Goal: Task Accomplishment & Management: Use online tool/utility

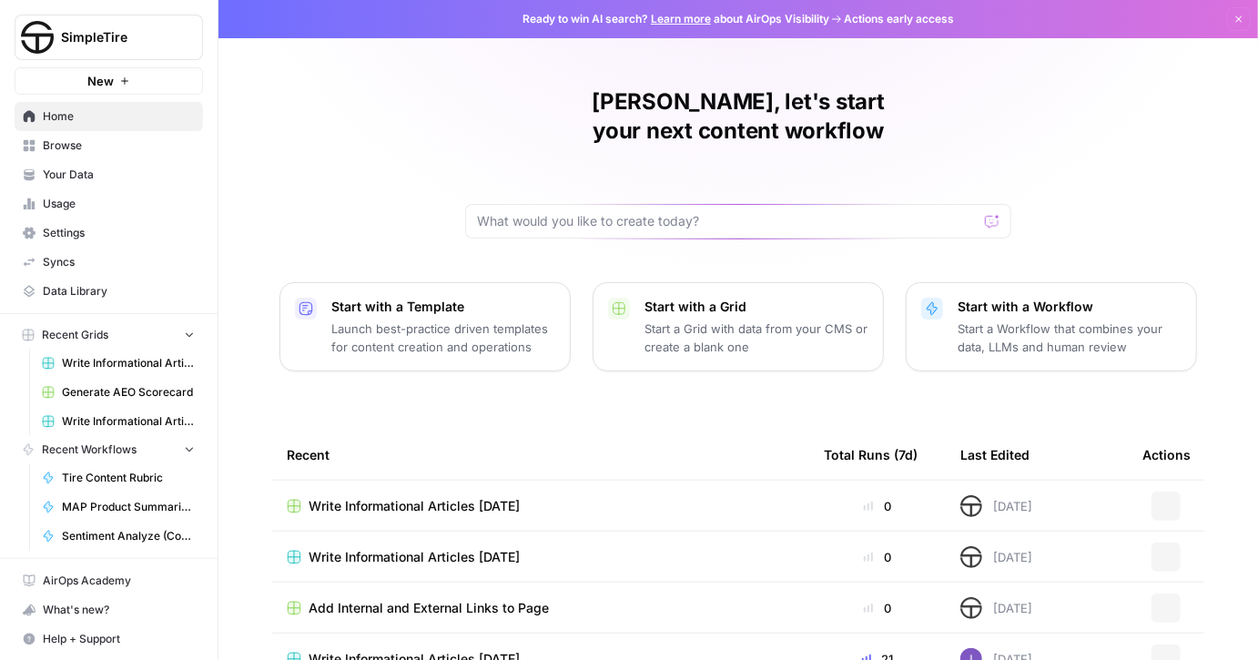
click at [147, 365] on span "Write Informational Articles [DATE]" at bounding box center [128, 363] width 133 height 16
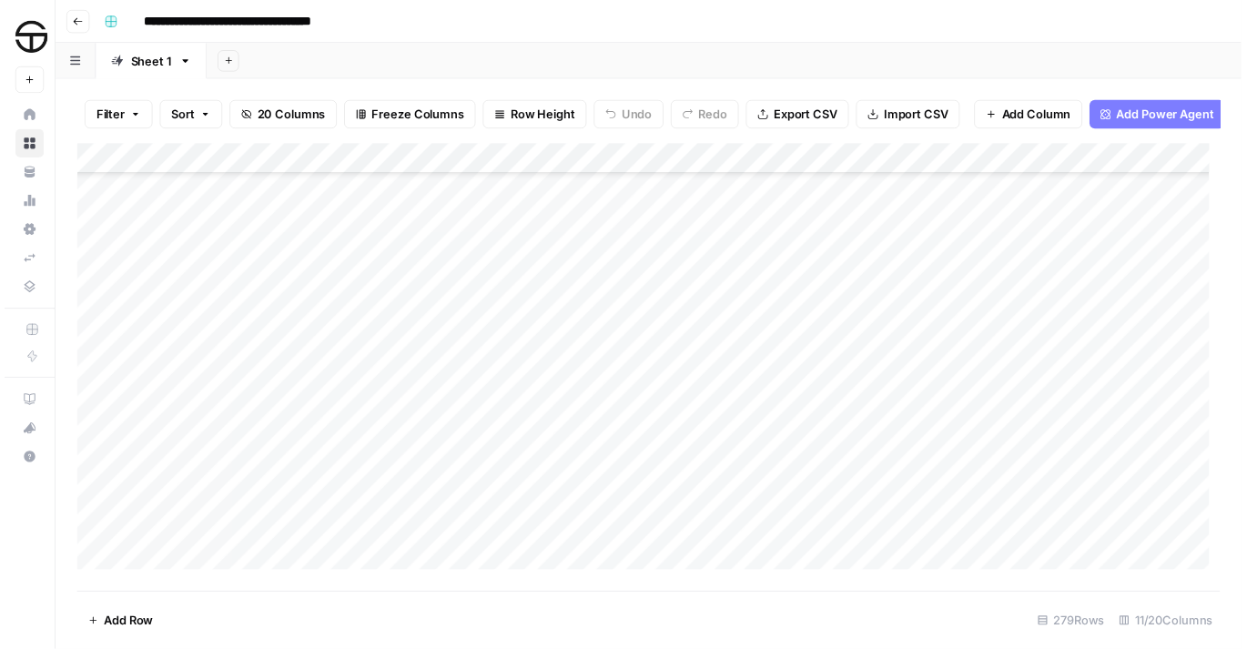
scroll to position [7989, 0]
click at [309, 231] on div "Add Column" at bounding box center [655, 368] width 1162 height 444
click at [704, 225] on div "Add Column" at bounding box center [655, 368] width 1162 height 444
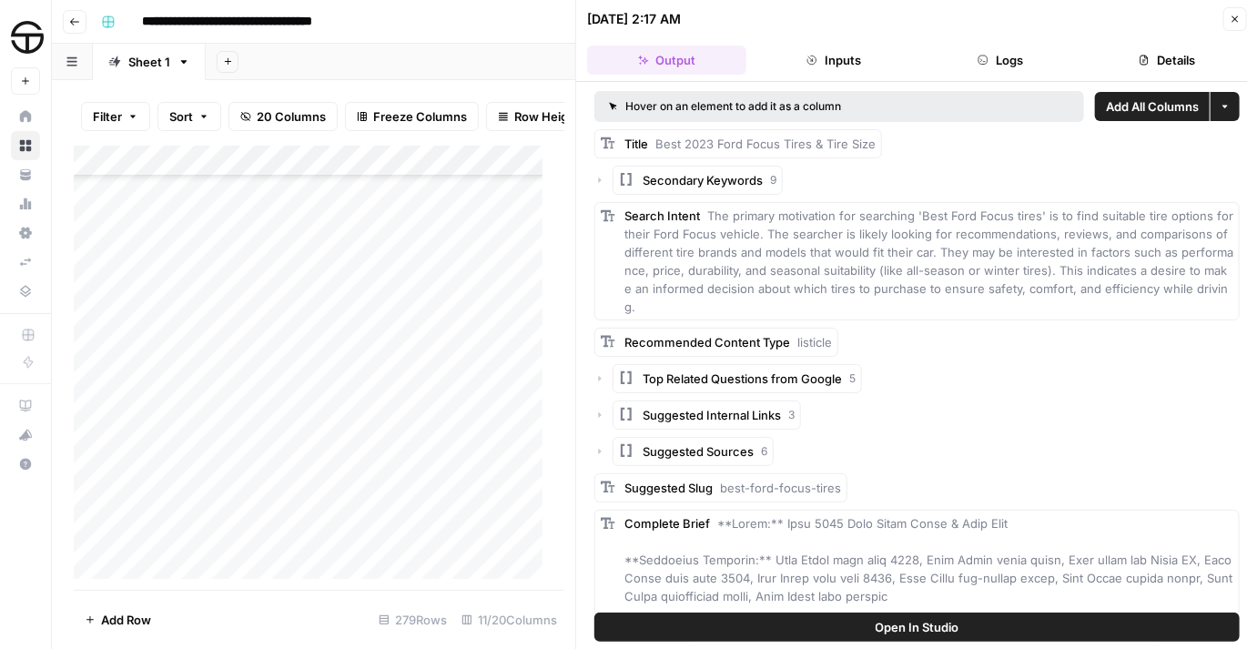
click at [1233, 17] on icon "button" at bounding box center [1235, 19] width 6 height 6
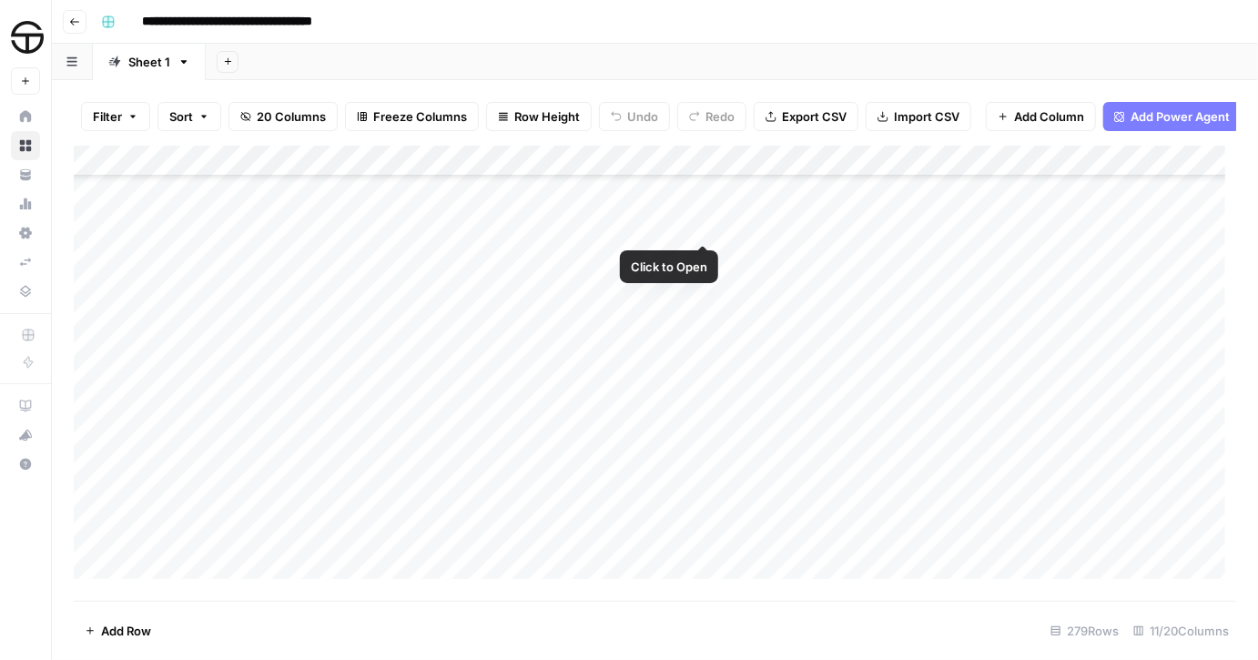
click at [656, 225] on div "Add Column" at bounding box center [655, 368] width 1162 height 444
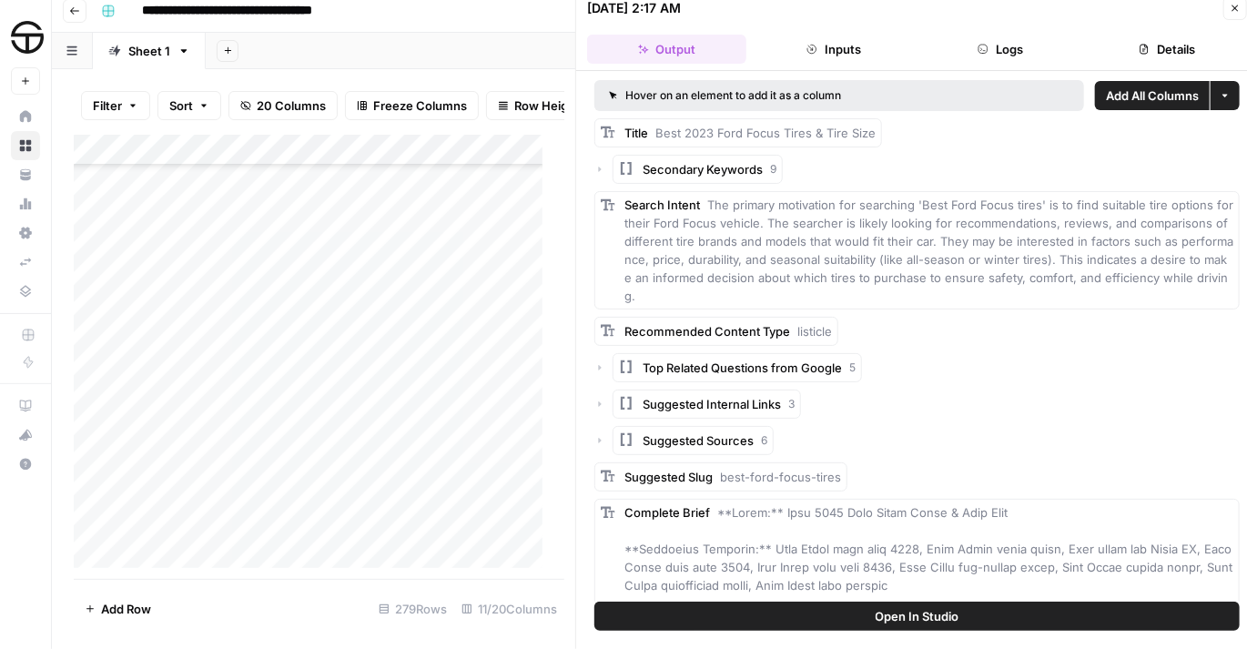
click at [1233, 3] on icon "button" at bounding box center [1235, 8] width 11 height 11
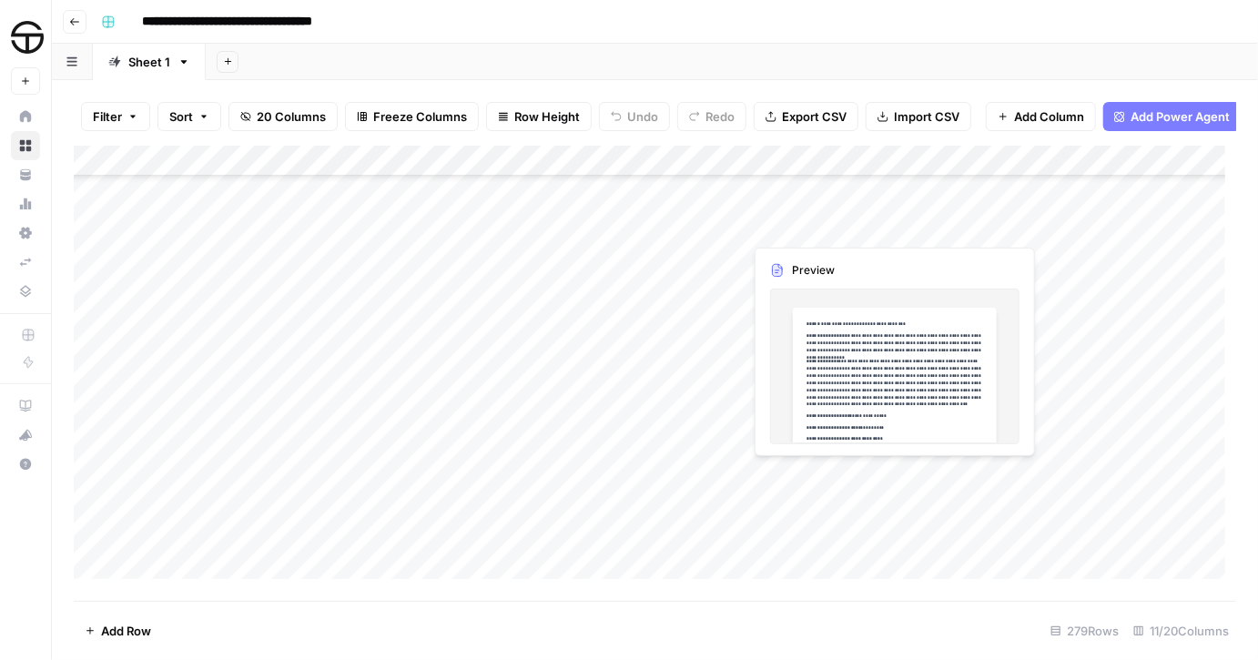
click at [845, 227] on div "Add Column" at bounding box center [655, 368] width 1162 height 444
click at [919, 229] on div "Add Column" at bounding box center [655, 368] width 1162 height 444
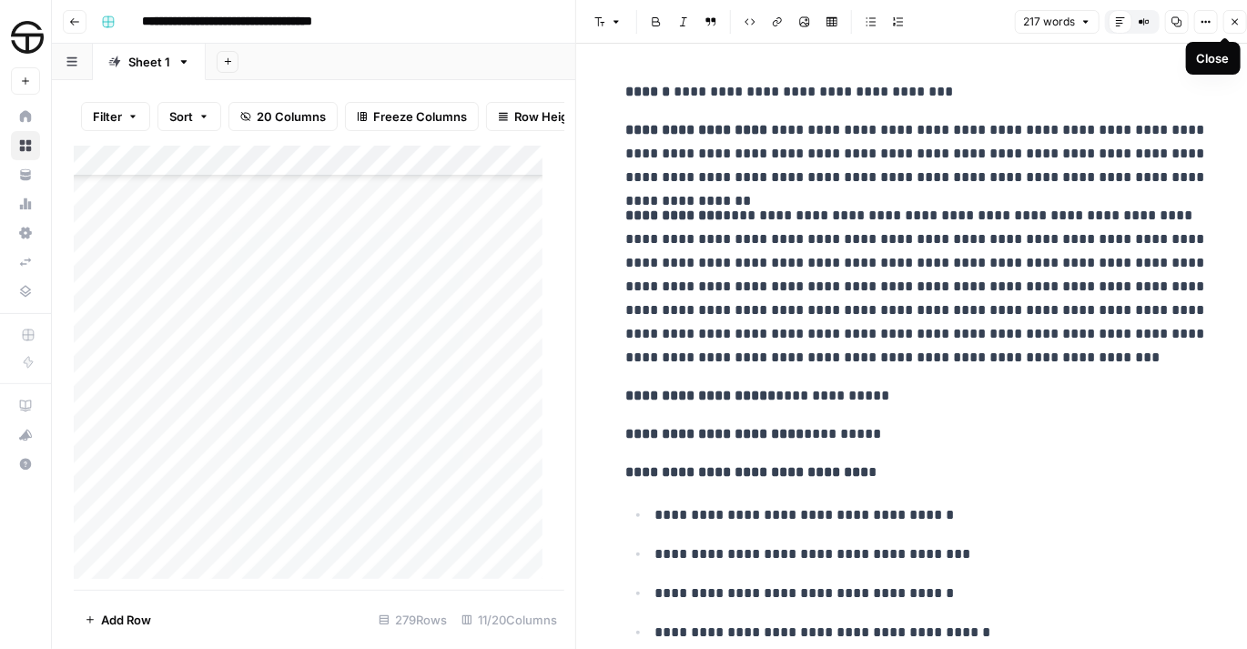
click at [1231, 20] on icon "button" at bounding box center [1235, 21] width 11 height 11
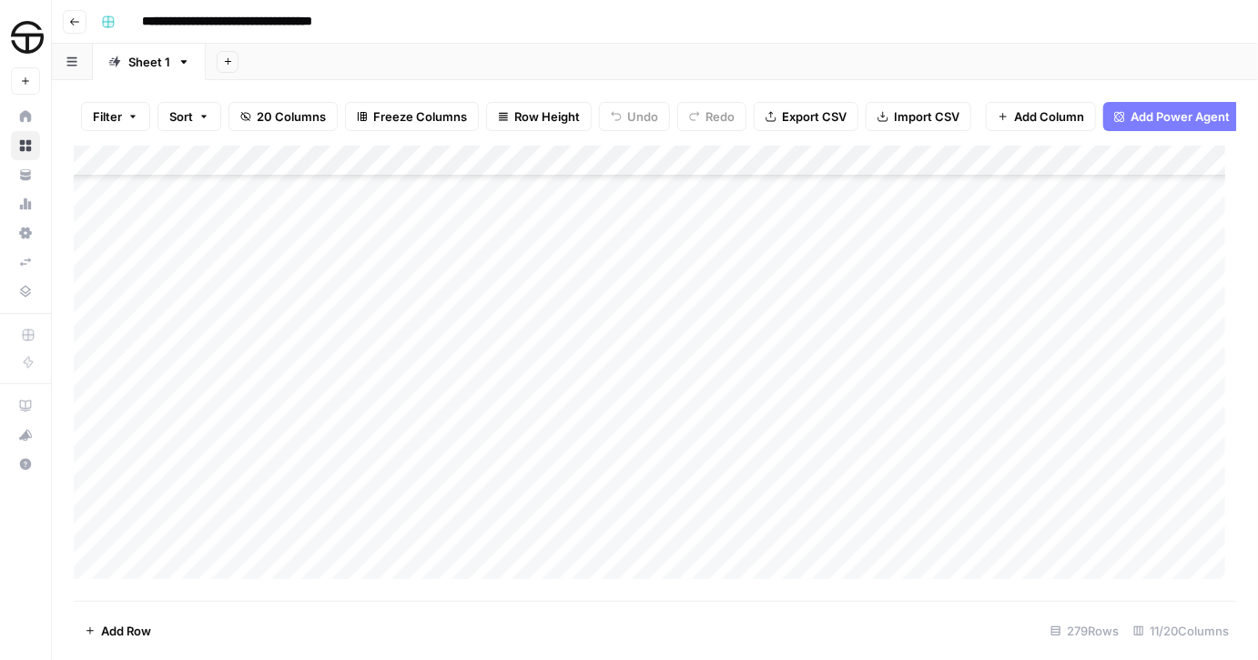
click at [427, 220] on div "Add Column" at bounding box center [655, 368] width 1162 height 444
click at [1025, 218] on div "Add Column" at bounding box center [655, 368] width 1162 height 444
click at [333, 231] on div "Add Column" at bounding box center [655, 368] width 1162 height 444
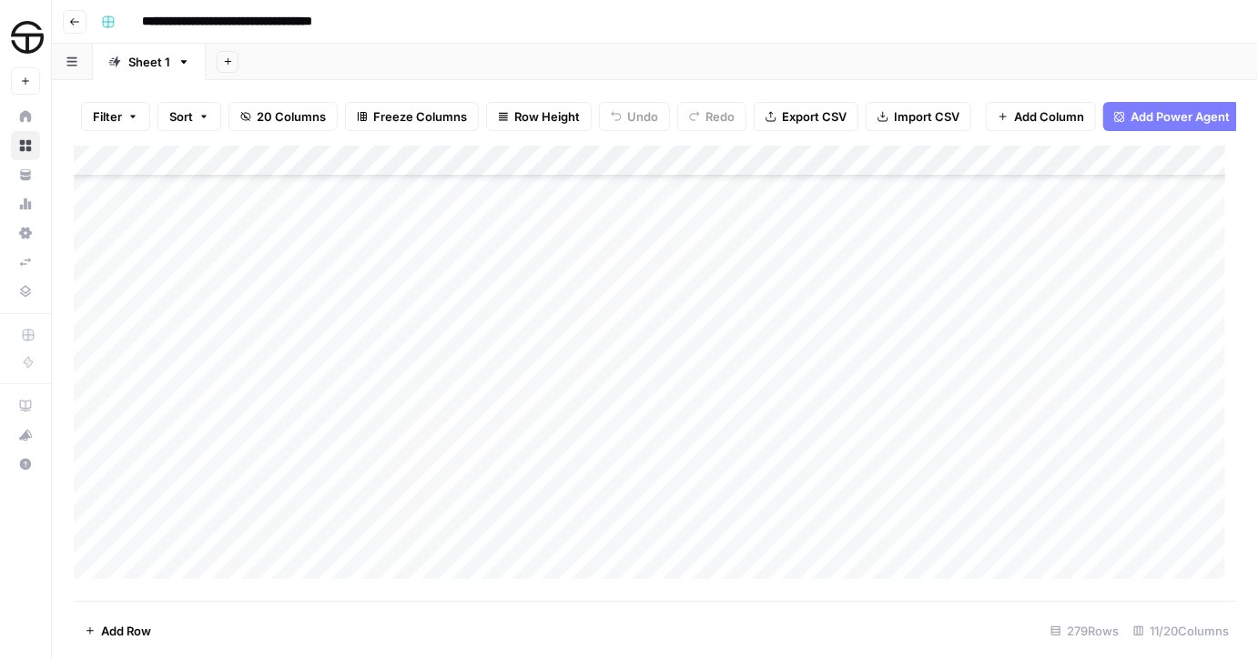
click at [724, 225] on div "Add Column" at bounding box center [655, 368] width 1162 height 444
click at [719, 221] on div "Add Column" at bounding box center [655, 368] width 1162 height 444
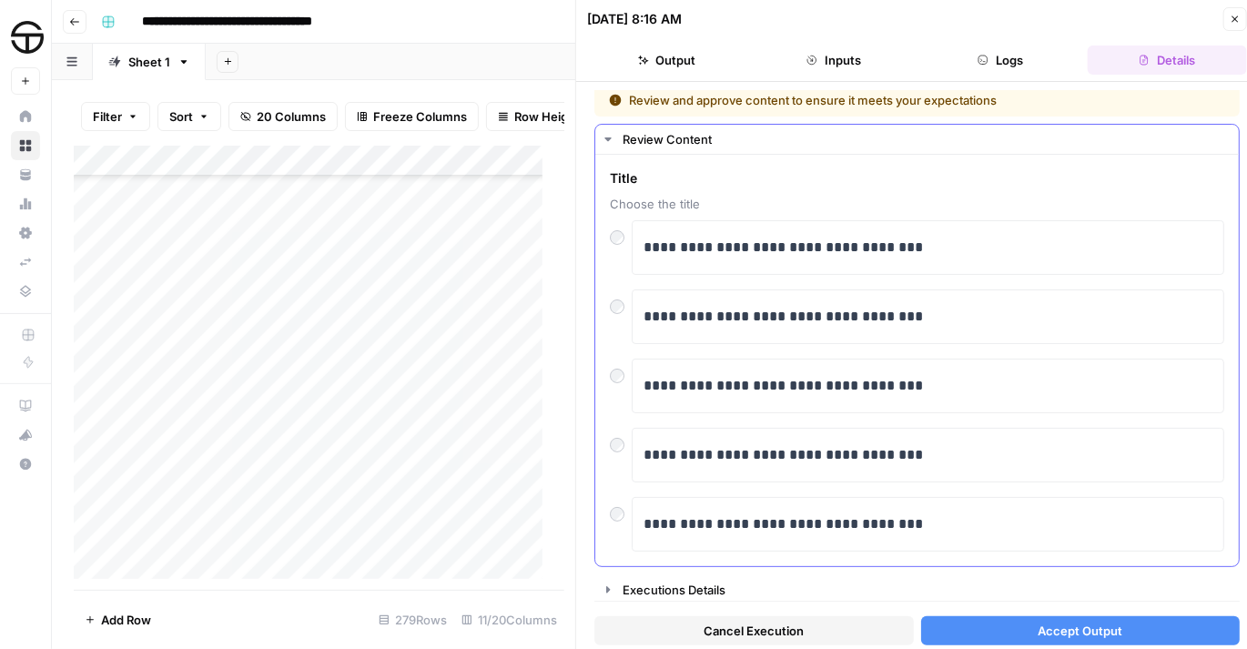
scroll to position [8, 0]
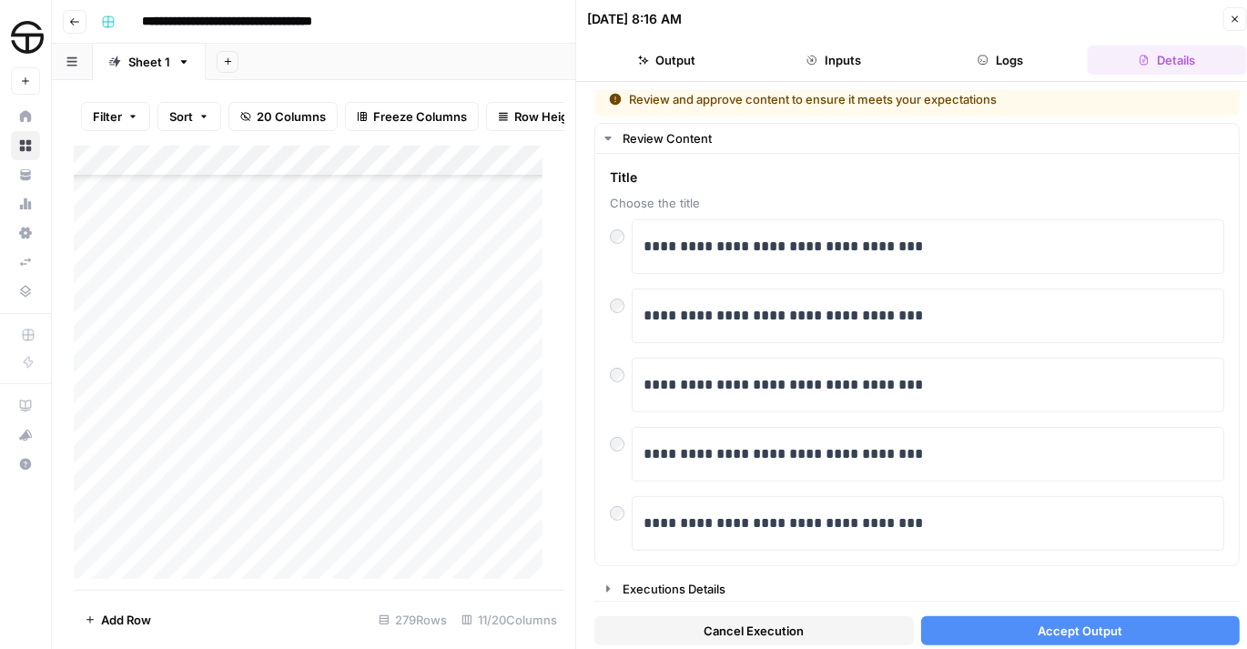
click at [1237, 20] on icon "button" at bounding box center [1235, 19] width 11 height 11
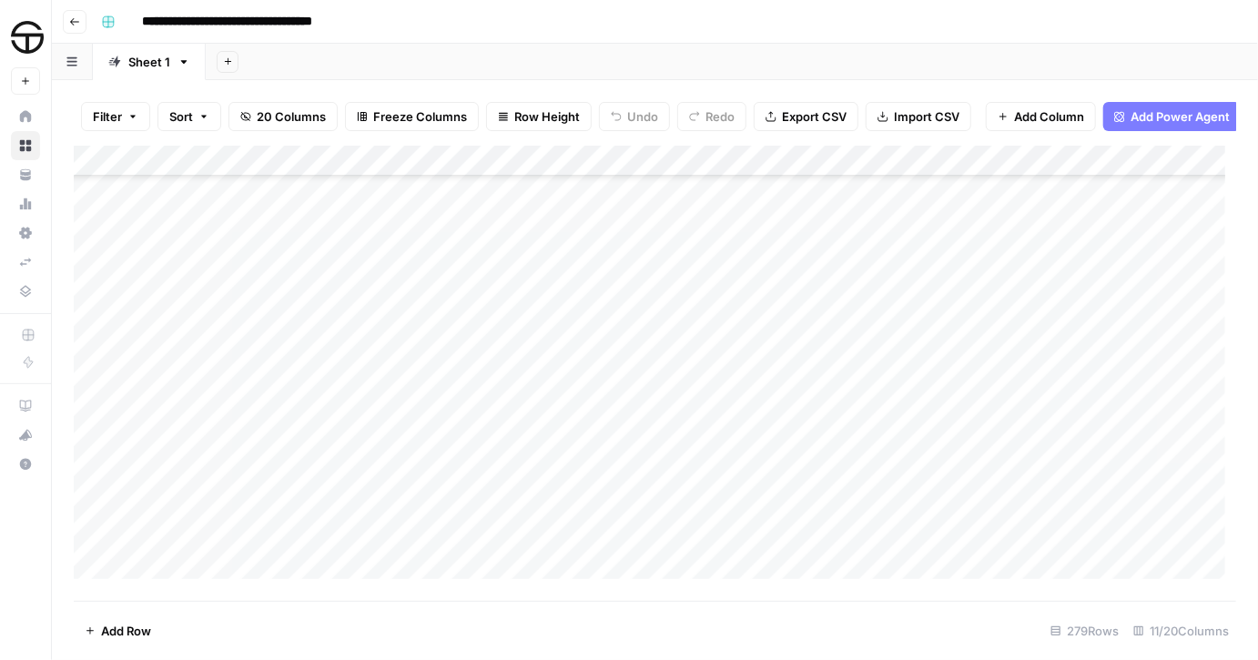
drag, startPoint x: 137, startPoint y: 231, endPoint x: 151, endPoint y: 230, distance: 14.6
click at [138, 230] on div "Add Column" at bounding box center [655, 368] width 1162 height 444
click at [141, 224] on div "Add Column" at bounding box center [655, 368] width 1162 height 444
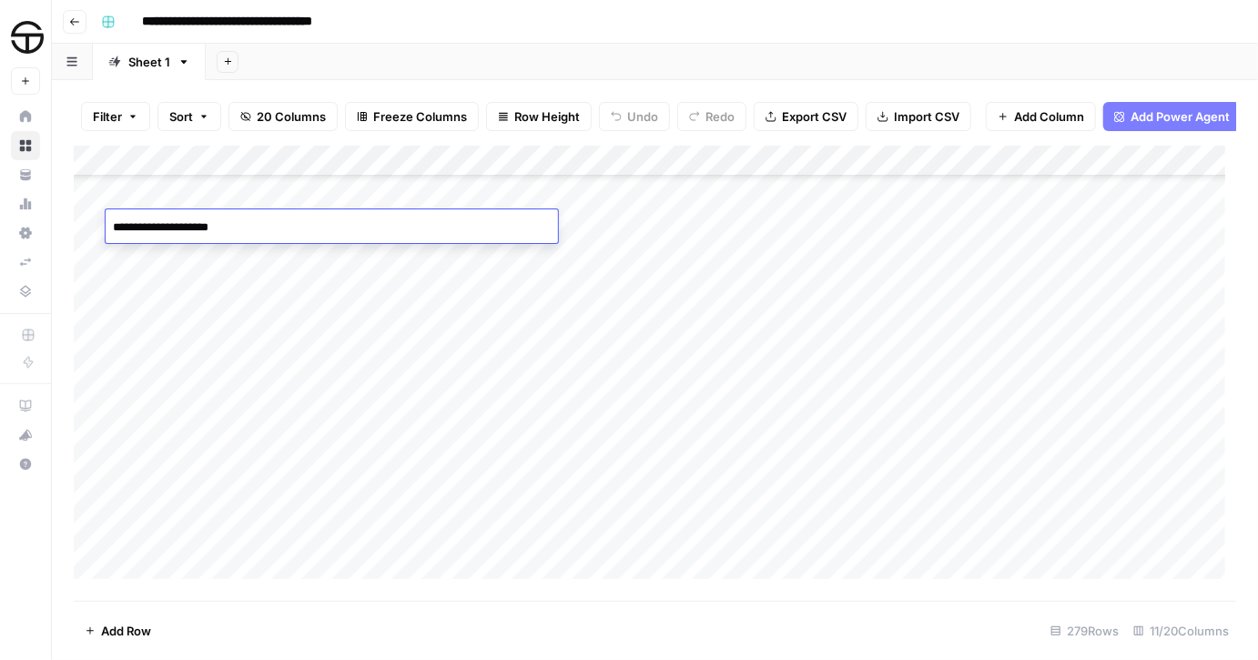
click at [141, 227] on textarea "**********" at bounding box center [332, 227] width 452 height 25
click at [284, 227] on textarea "**********" at bounding box center [332, 227] width 452 height 25
type textarea "**********"
click at [817, 232] on div "Add Column" at bounding box center [655, 368] width 1162 height 444
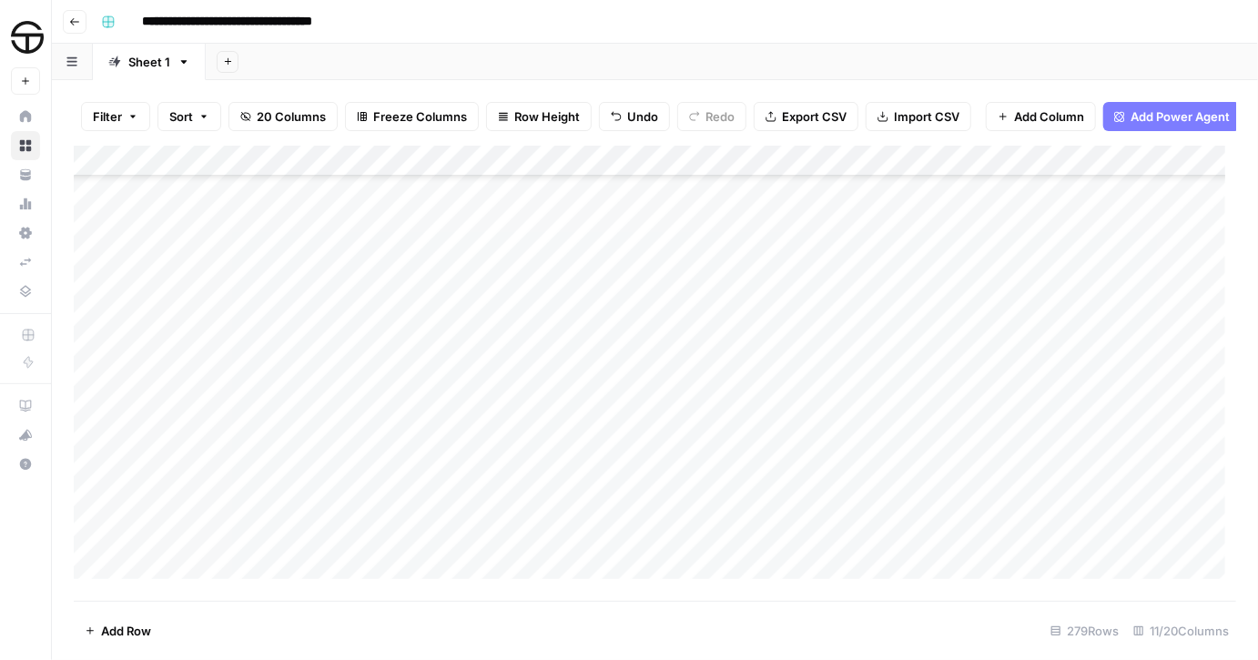
click at [678, 226] on div "Add Column" at bounding box center [655, 368] width 1162 height 444
click at [717, 227] on div "Add Column" at bounding box center [655, 368] width 1162 height 444
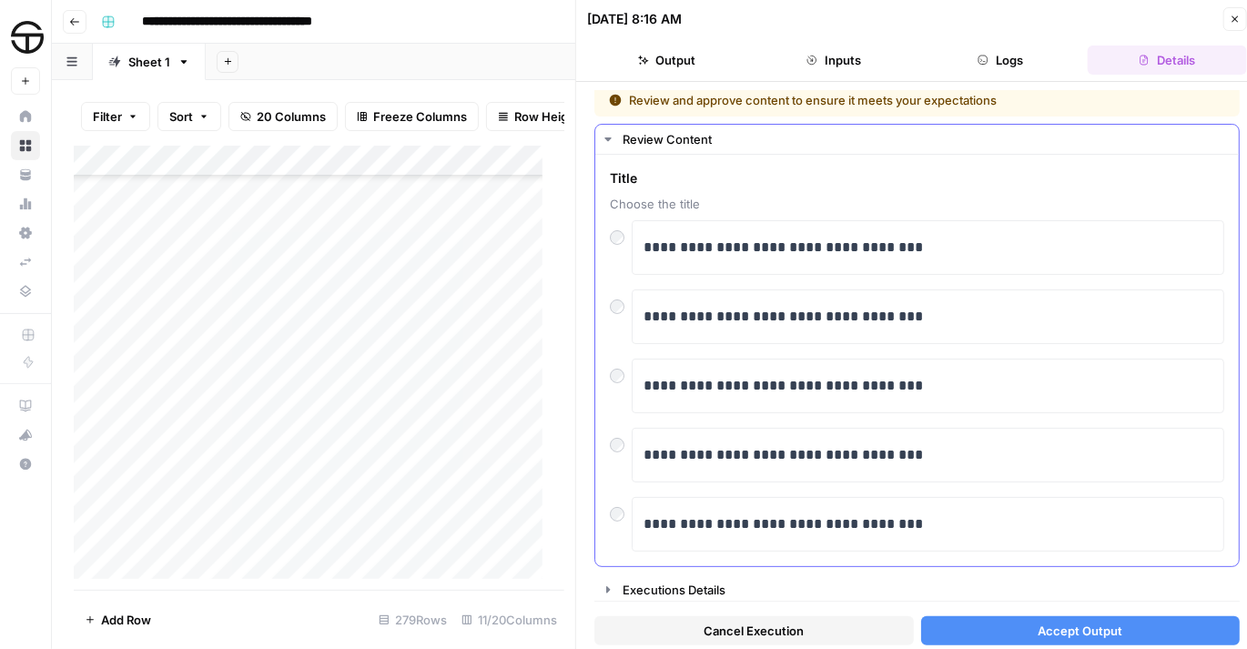
scroll to position [8, 0]
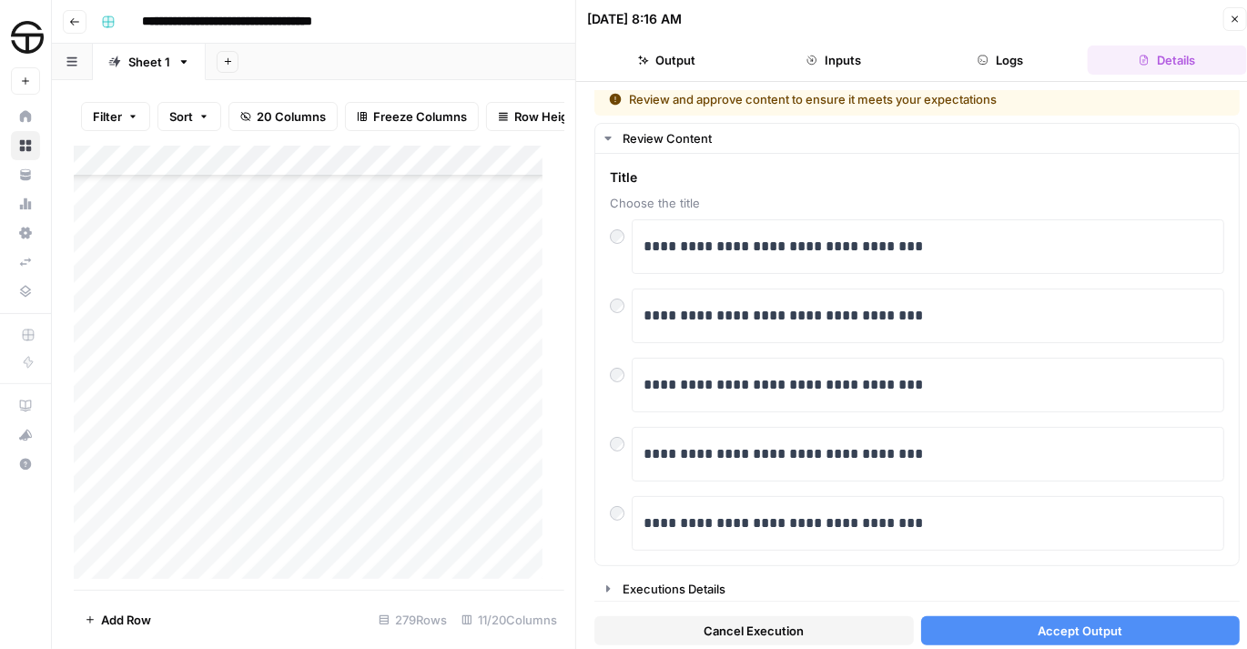
click at [820, 636] on button "Cancel Execution" at bounding box center [753, 630] width 319 height 29
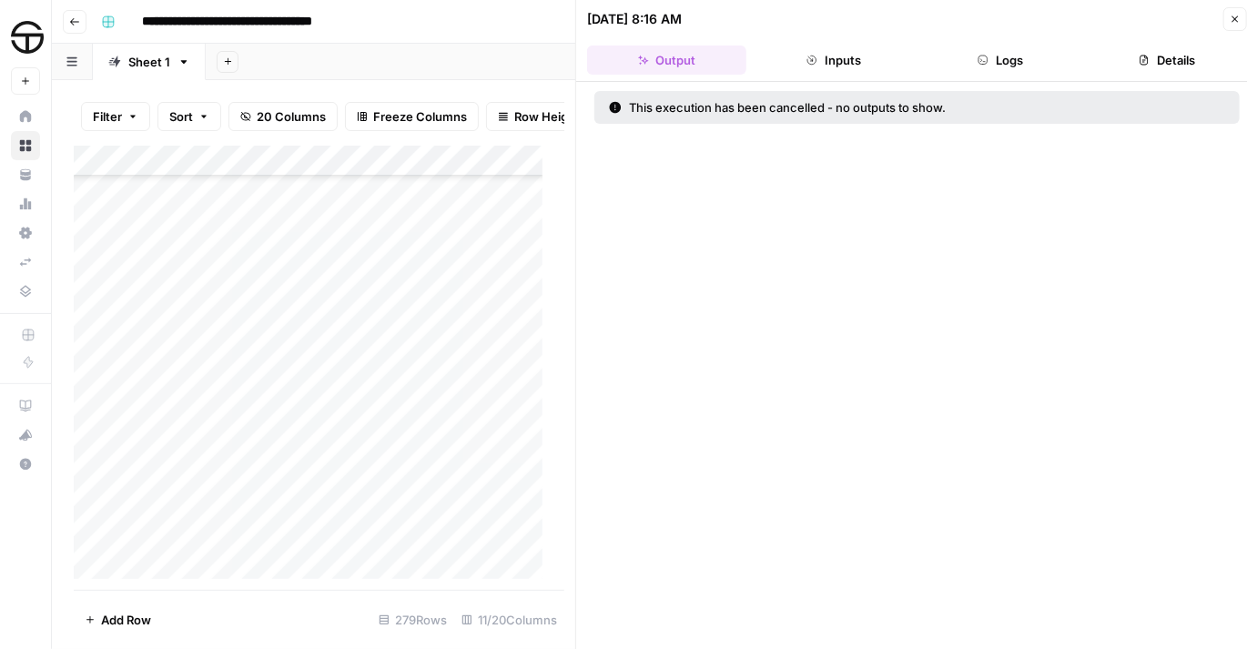
click at [1233, 21] on icon "button" at bounding box center [1235, 19] width 11 height 11
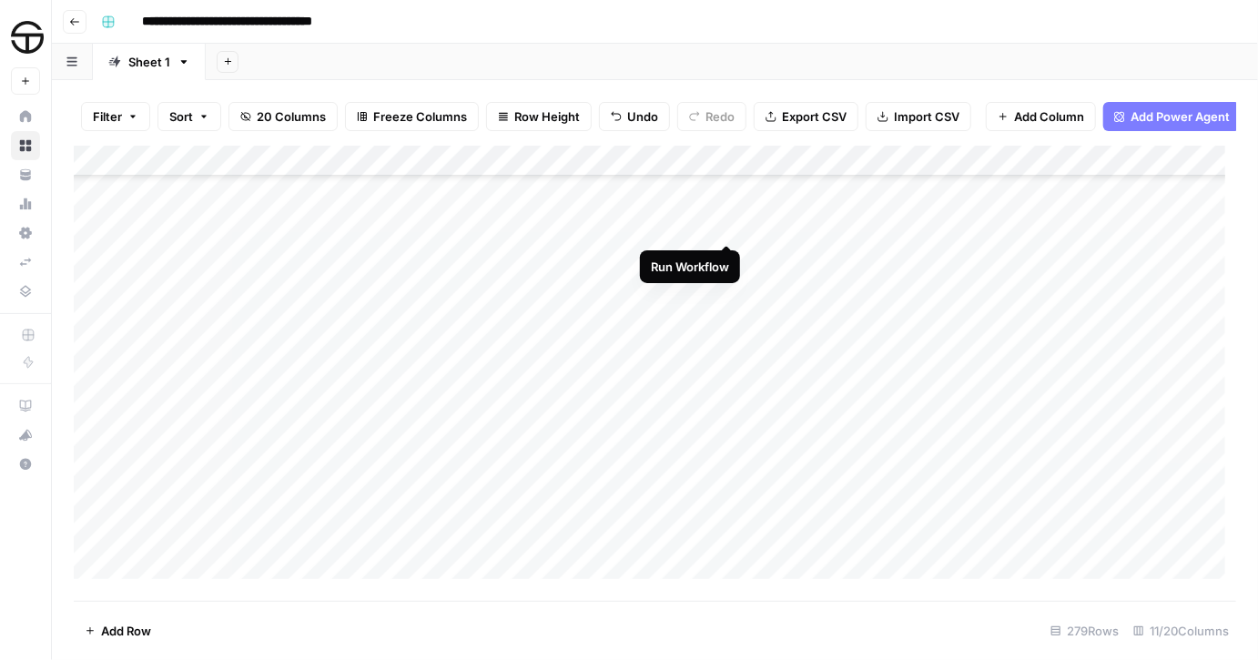
click at [728, 224] on div "Add Column" at bounding box center [655, 368] width 1162 height 444
click at [730, 222] on div "Add Column" at bounding box center [655, 368] width 1162 height 444
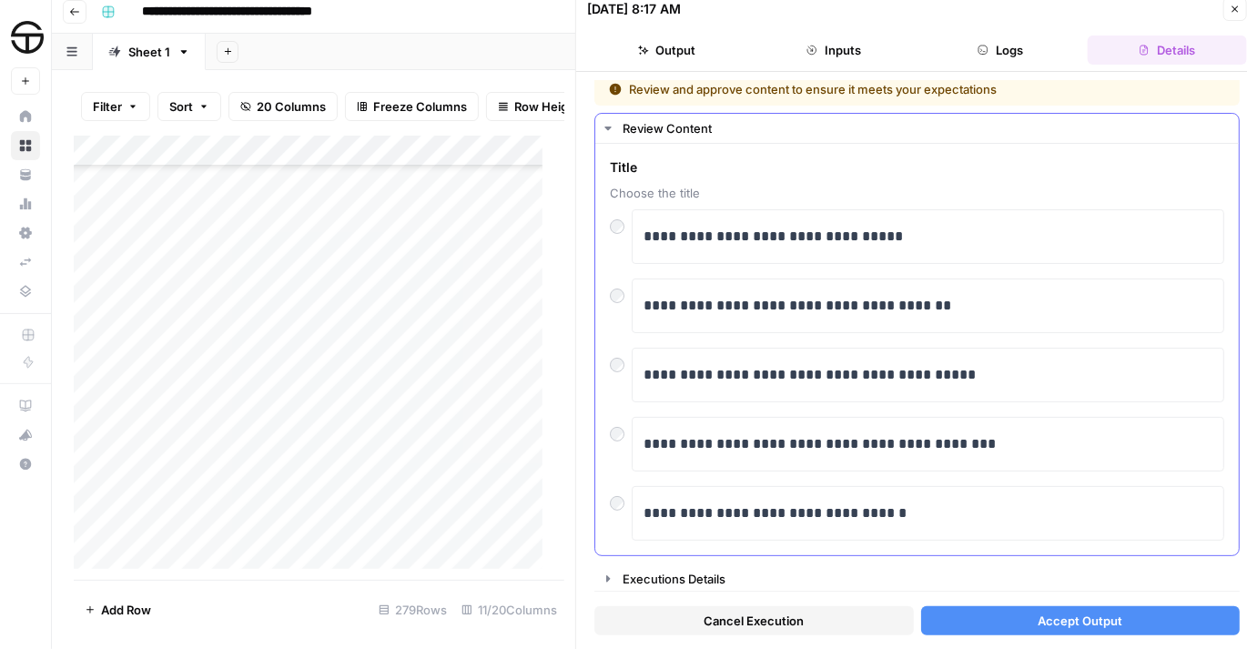
scroll to position [11, 0]
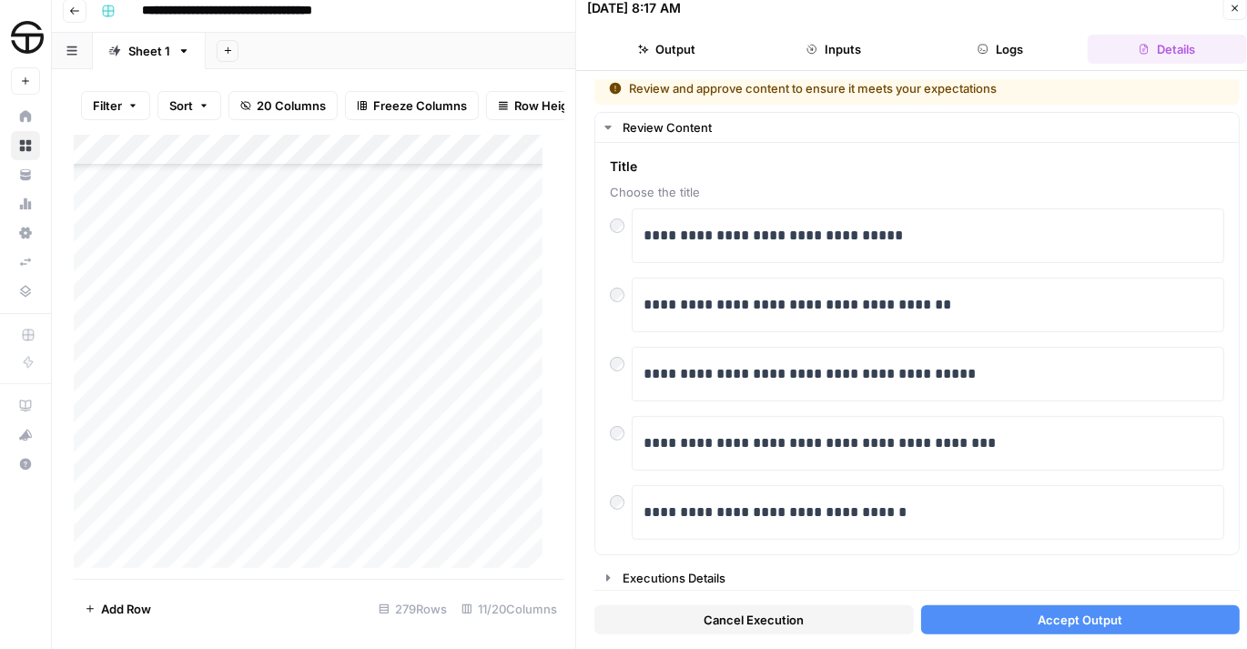
click at [1028, 627] on button "Accept Output" at bounding box center [1080, 619] width 319 height 29
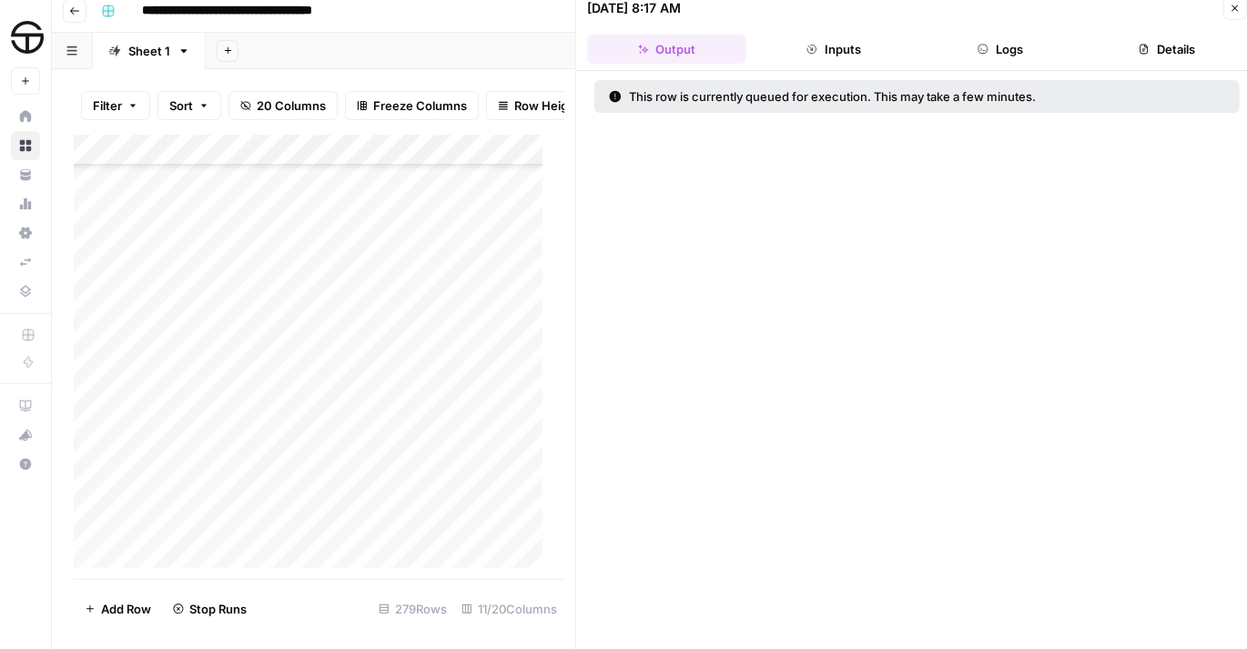
click at [1236, 7] on icon "button" at bounding box center [1235, 8] width 6 height 6
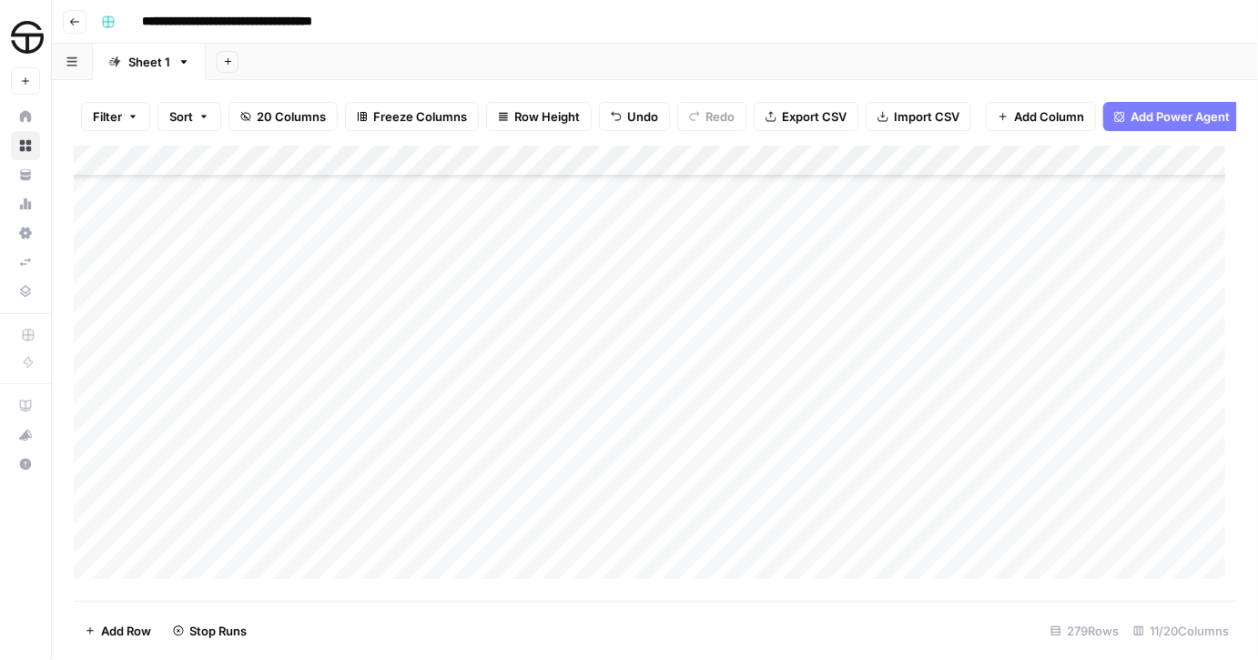
click at [240, 227] on div "Add Column" at bounding box center [655, 368] width 1162 height 444
click at [241, 225] on div "Add Column" at bounding box center [655, 368] width 1162 height 444
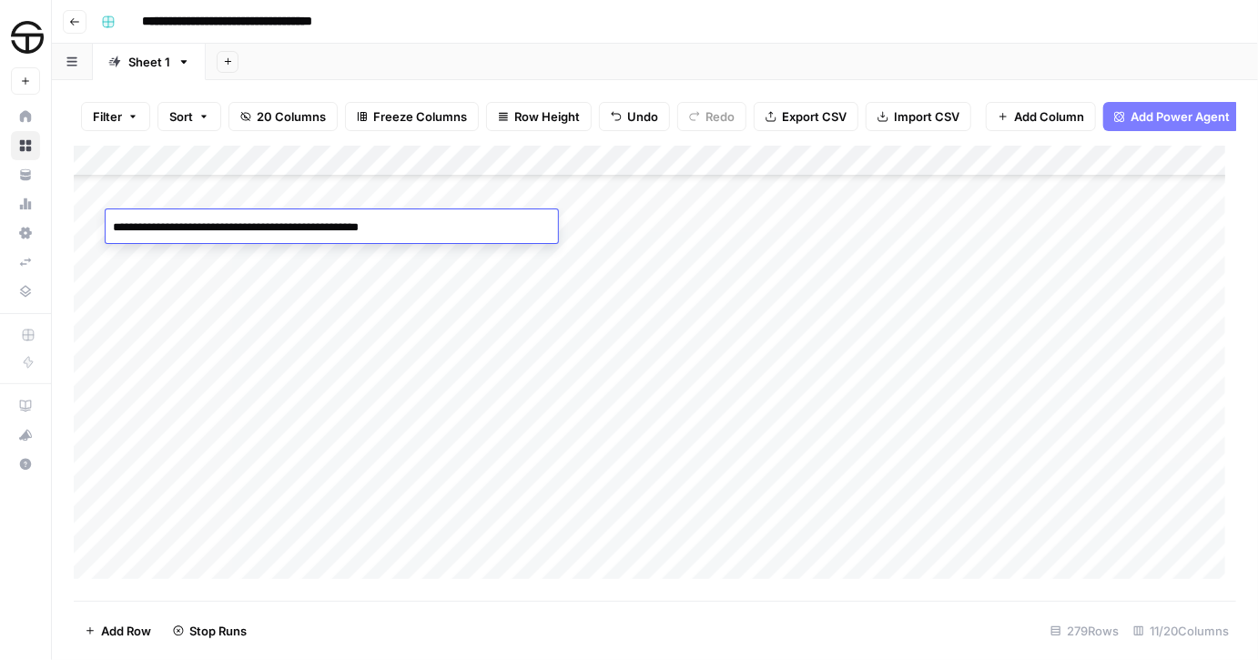
click at [241, 225] on textarea "**********" at bounding box center [332, 227] width 452 height 25
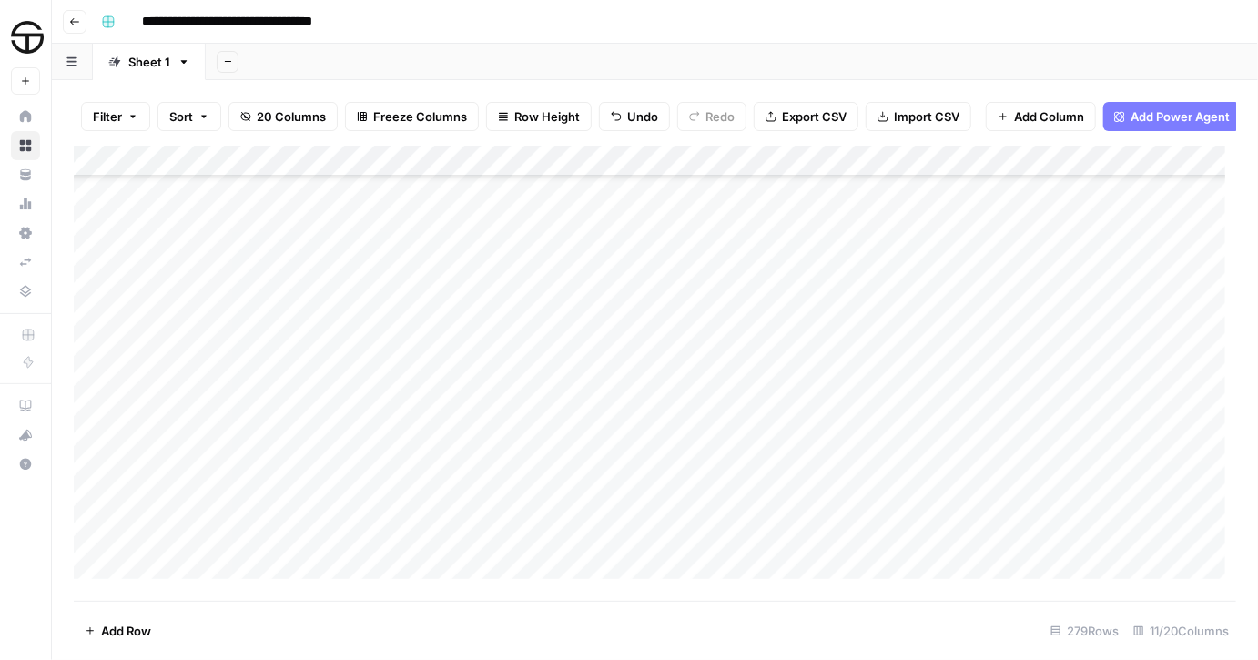
click at [838, 226] on div "Add Column" at bounding box center [655, 368] width 1162 height 444
click at [705, 225] on div "Add Column" at bounding box center [655, 368] width 1162 height 444
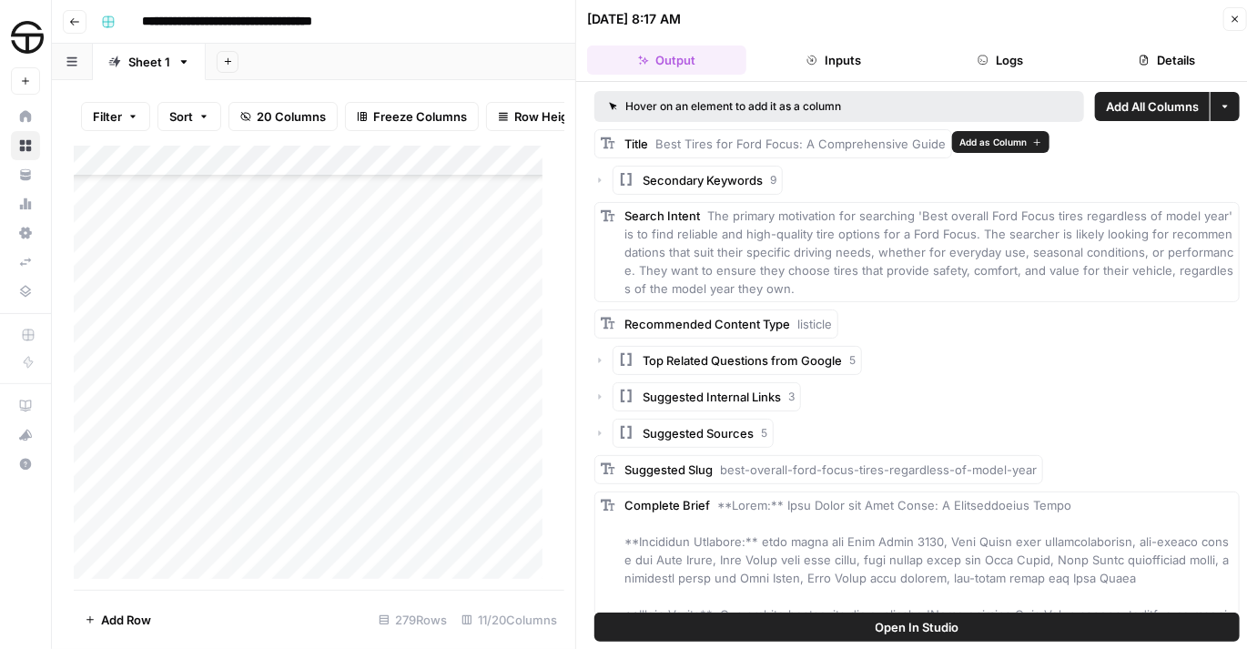
click at [825, 140] on span "Best Tires for Ford Focus: A Comprehensive Guide" at bounding box center [800, 144] width 290 height 15
click at [670, 138] on span "Best Tires for Ford Focus: A Comprehensive Guide" at bounding box center [800, 144] width 290 height 15
drag, startPoint x: 658, startPoint y: 142, endPoint x: 937, endPoint y: 146, distance: 279.4
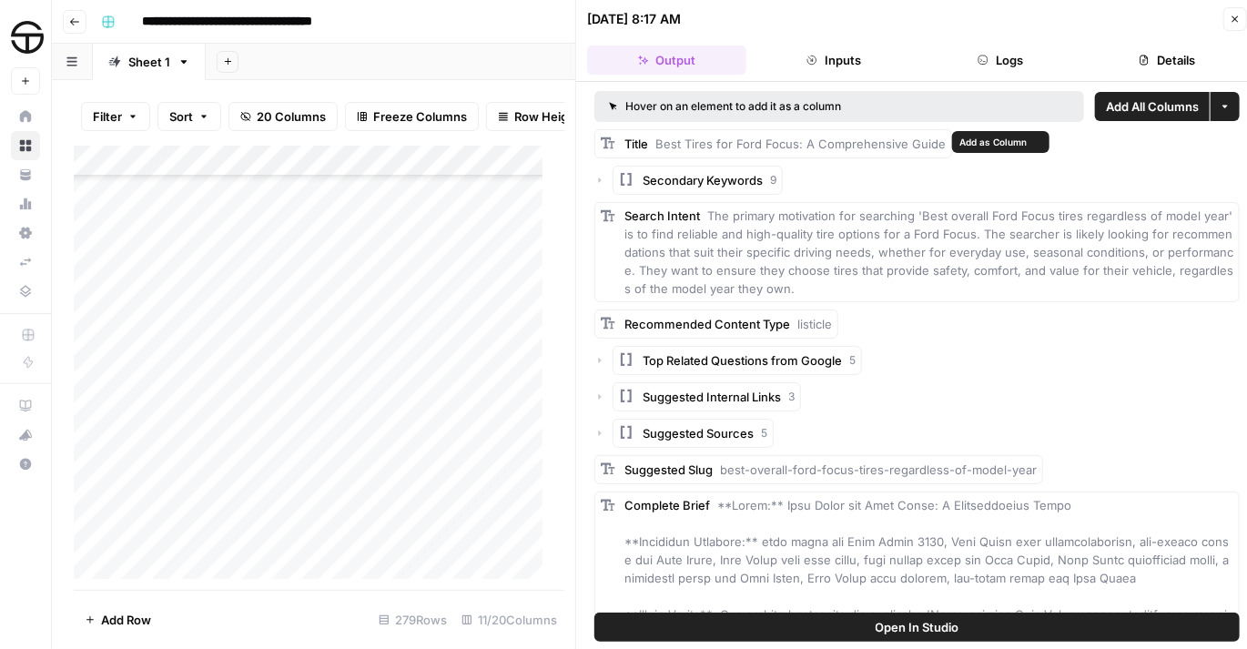
click at [937, 146] on span "Best Tires for Ford Focus: A Comprehensive Guide" at bounding box center [800, 144] width 290 height 15
copy span "Best Tires for Ford Focus: A Comprehensive Guide"
click at [342, 349] on div "Add Column" at bounding box center [314, 368] width 480 height 444
click at [1233, 21] on icon "button" at bounding box center [1235, 19] width 11 height 11
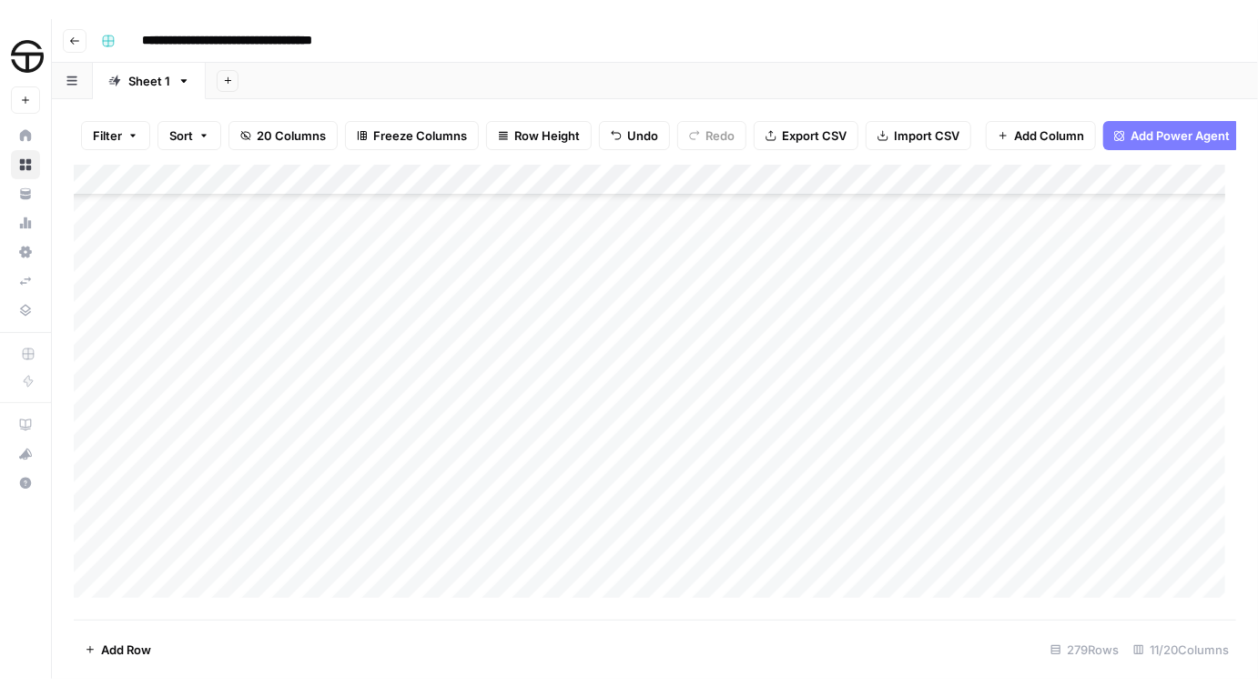
scroll to position [8054, 0]
